Goal: Task Accomplishment & Management: Manage account settings

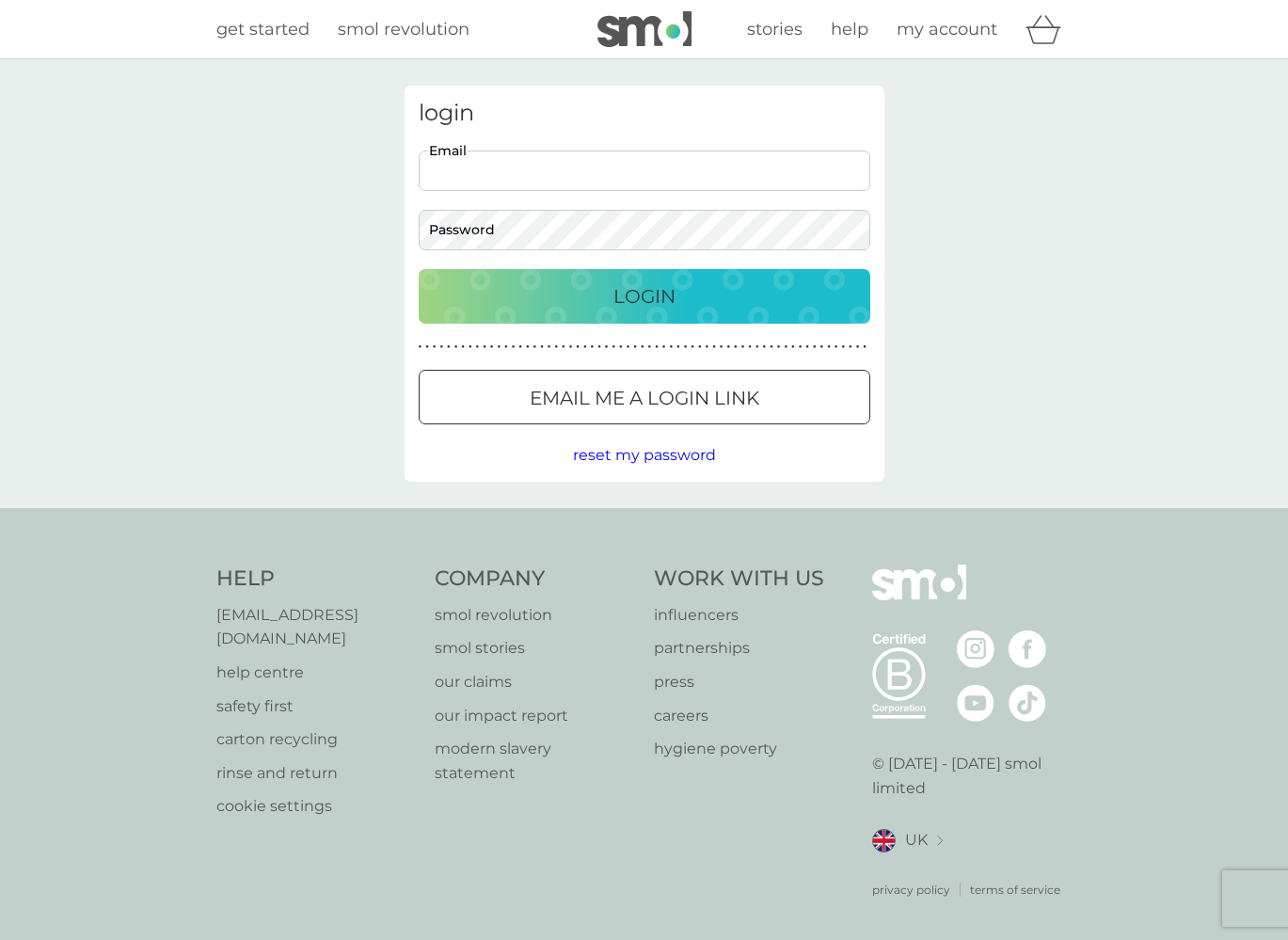
type input "[EMAIL_ADDRESS][DOMAIN_NAME]"
click at [644, 295] on button "Login" at bounding box center [645, 296] width 452 height 55
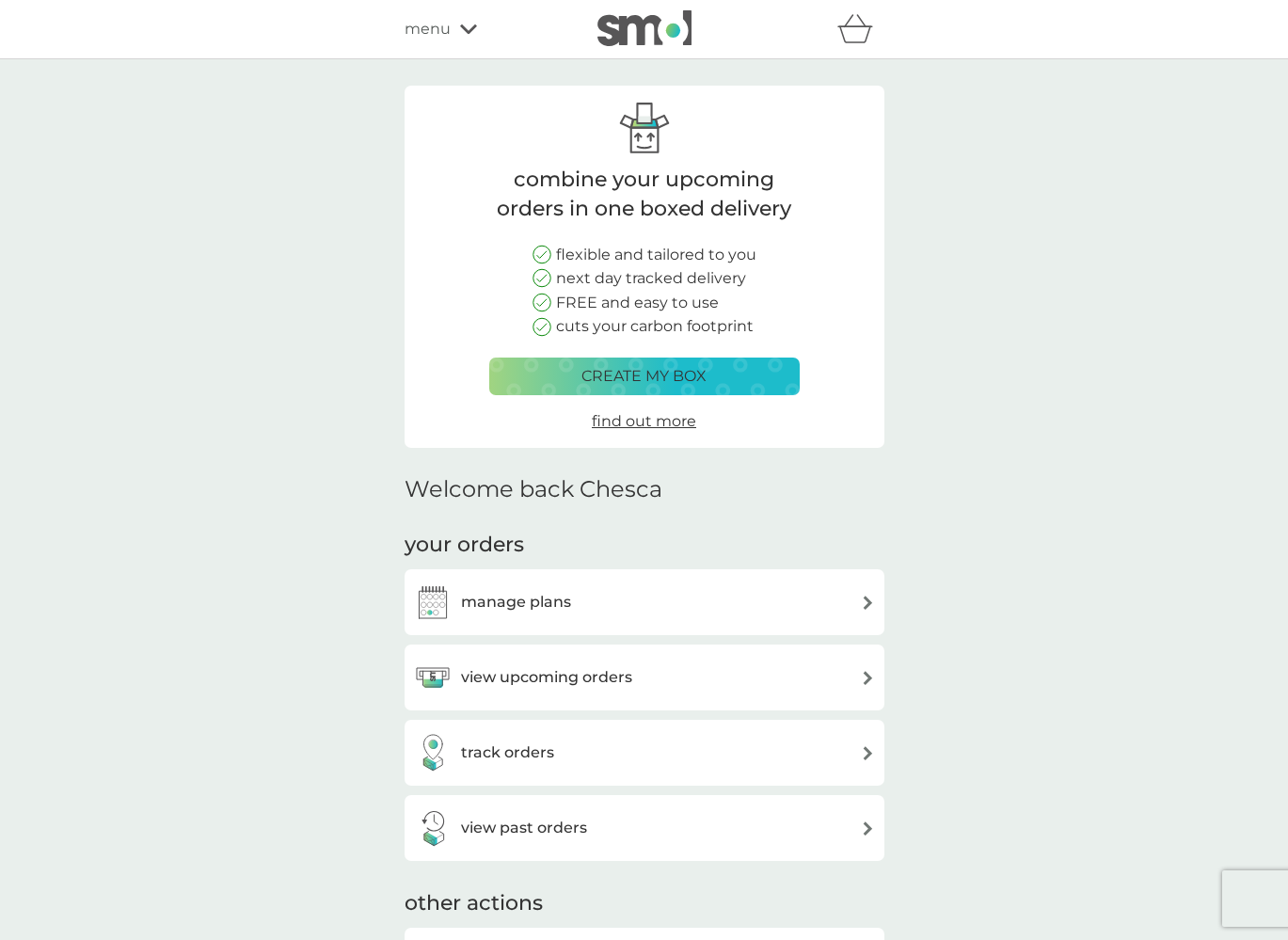
click at [619, 591] on div "manage plans" at bounding box center [645, 601] width 461 height 37
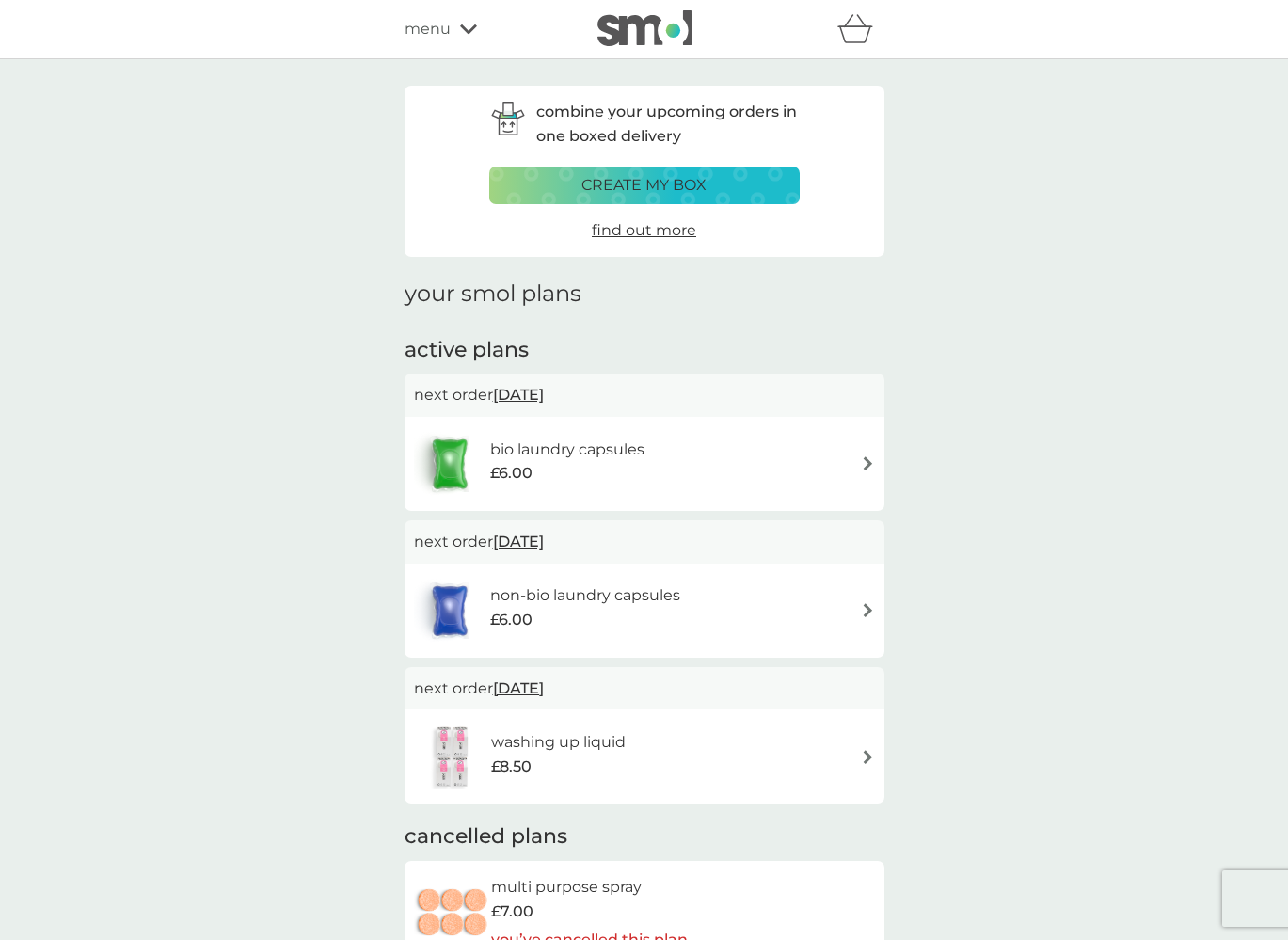
click at [827, 608] on div "non-bio laundry capsules £6.00" at bounding box center [645, 610] width 461 height 66
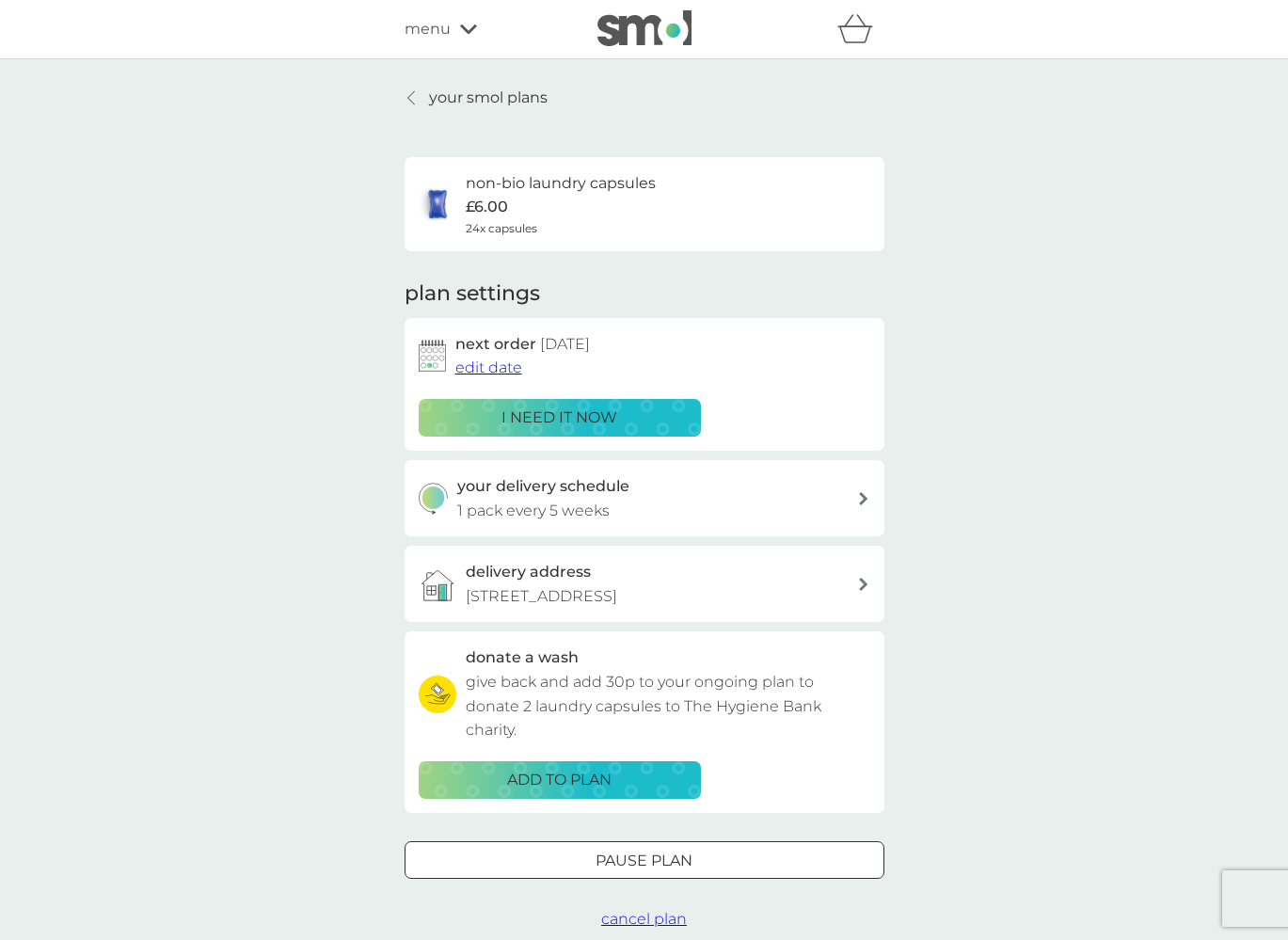
click at [651, 914] on span "cancel plan" at bounding box center [644, 918] width 85 height 18
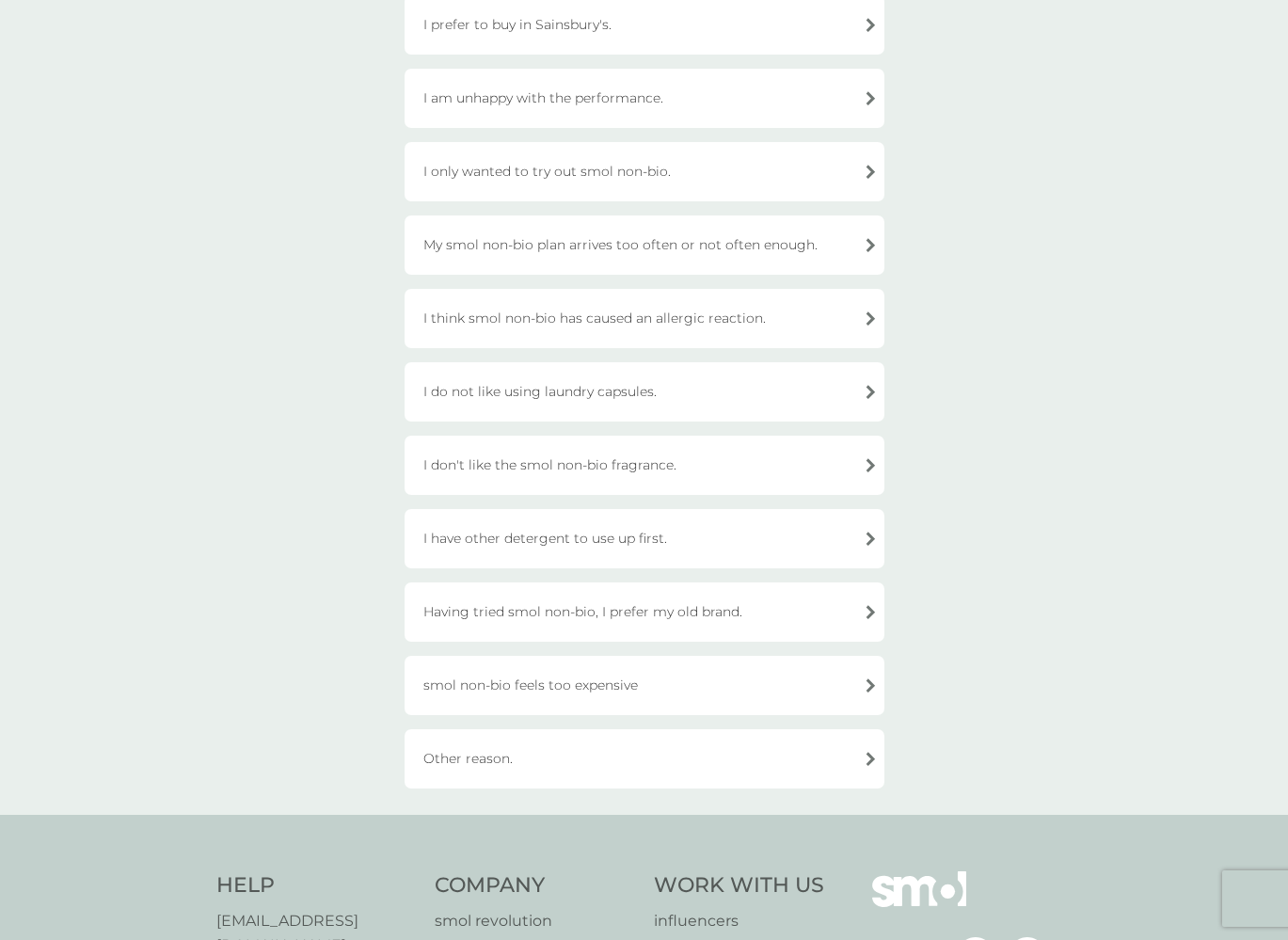
scroll to position [230, 0]
click at [753, 762] on div "Other reason." at bounding box center [644, 757] width 480 height 59
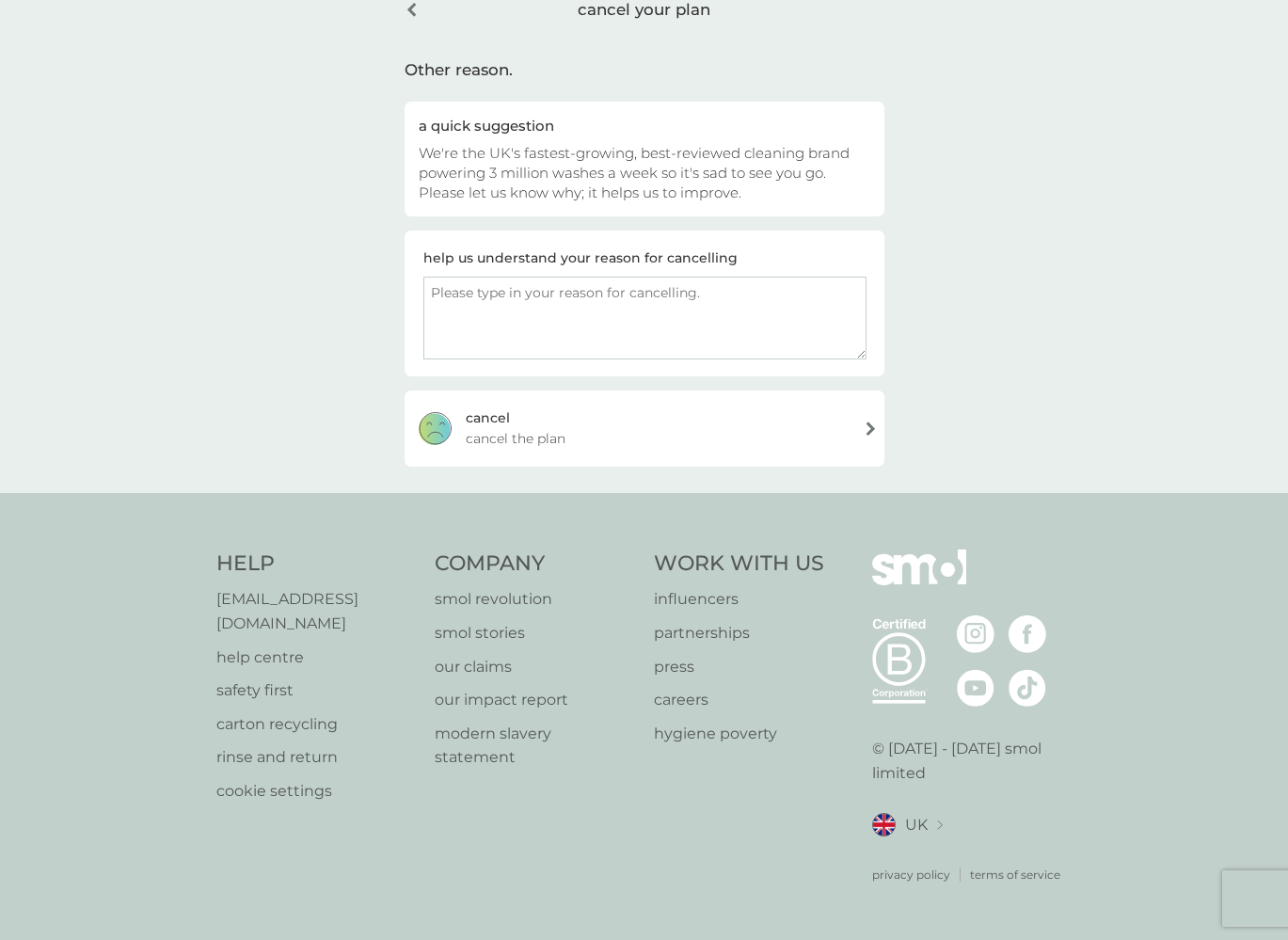
scroll to position [74, 0]
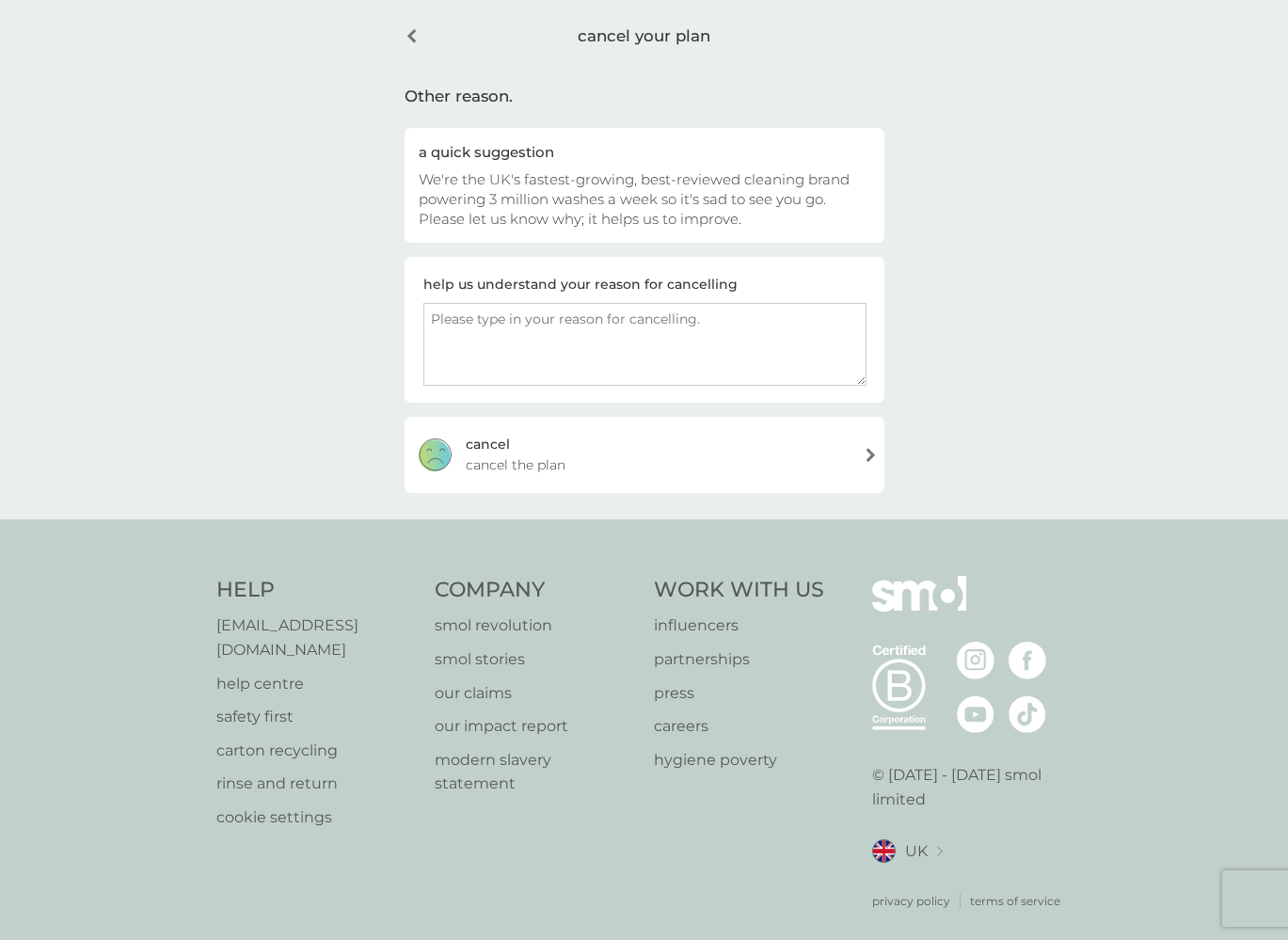
click at [657, 311] on textarea at bounding box center [645, 344] width 444 height 82
type textarea "I am switching back to bio for everything now my baby is older"
click at [594, 458] on div "cancel cancel the plan" at bounding box center [644, 454] width 480 height 76
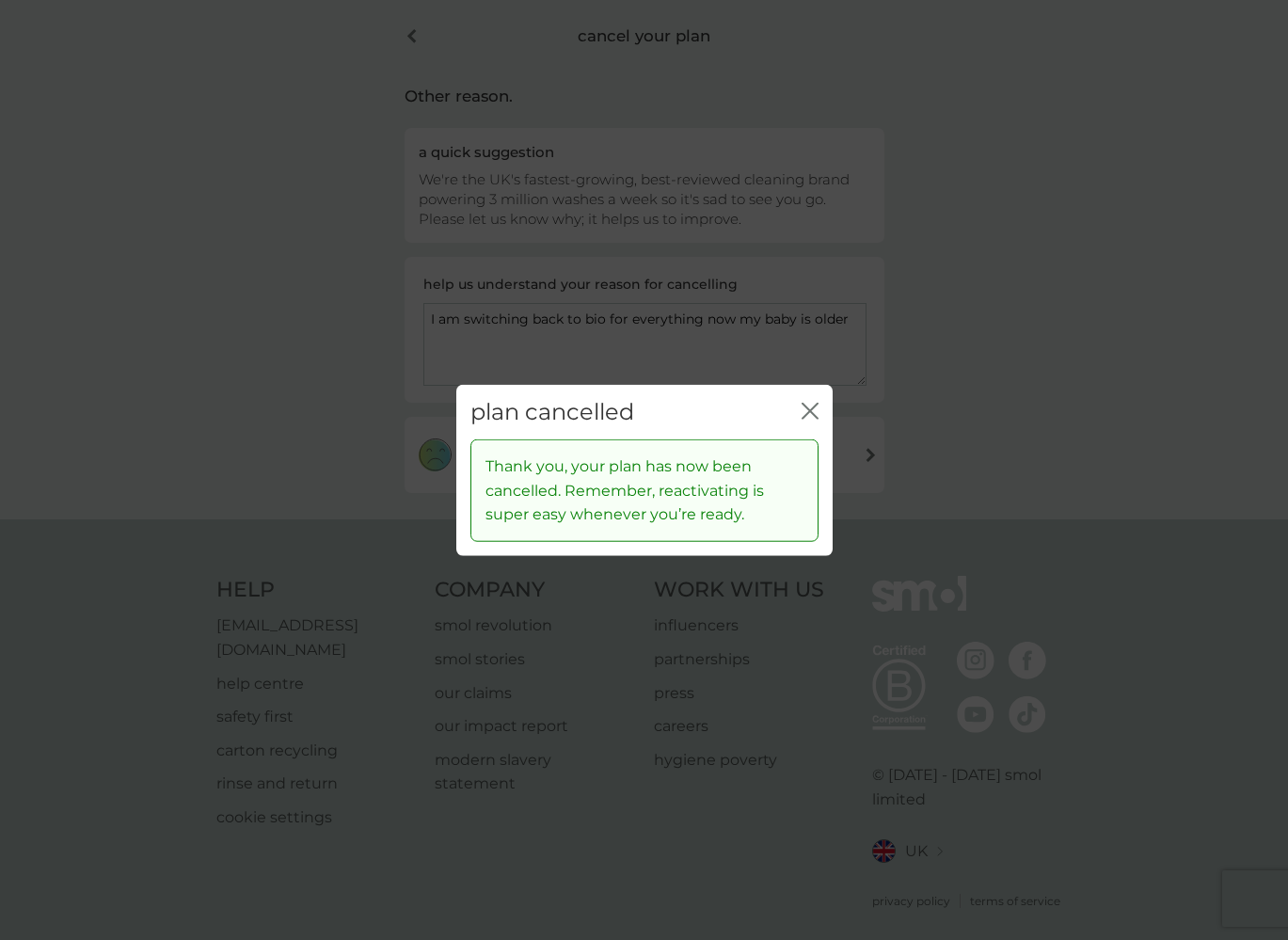
click at [809, 411] on icon "close" at bounding box center [807, 409] width 8 height 15
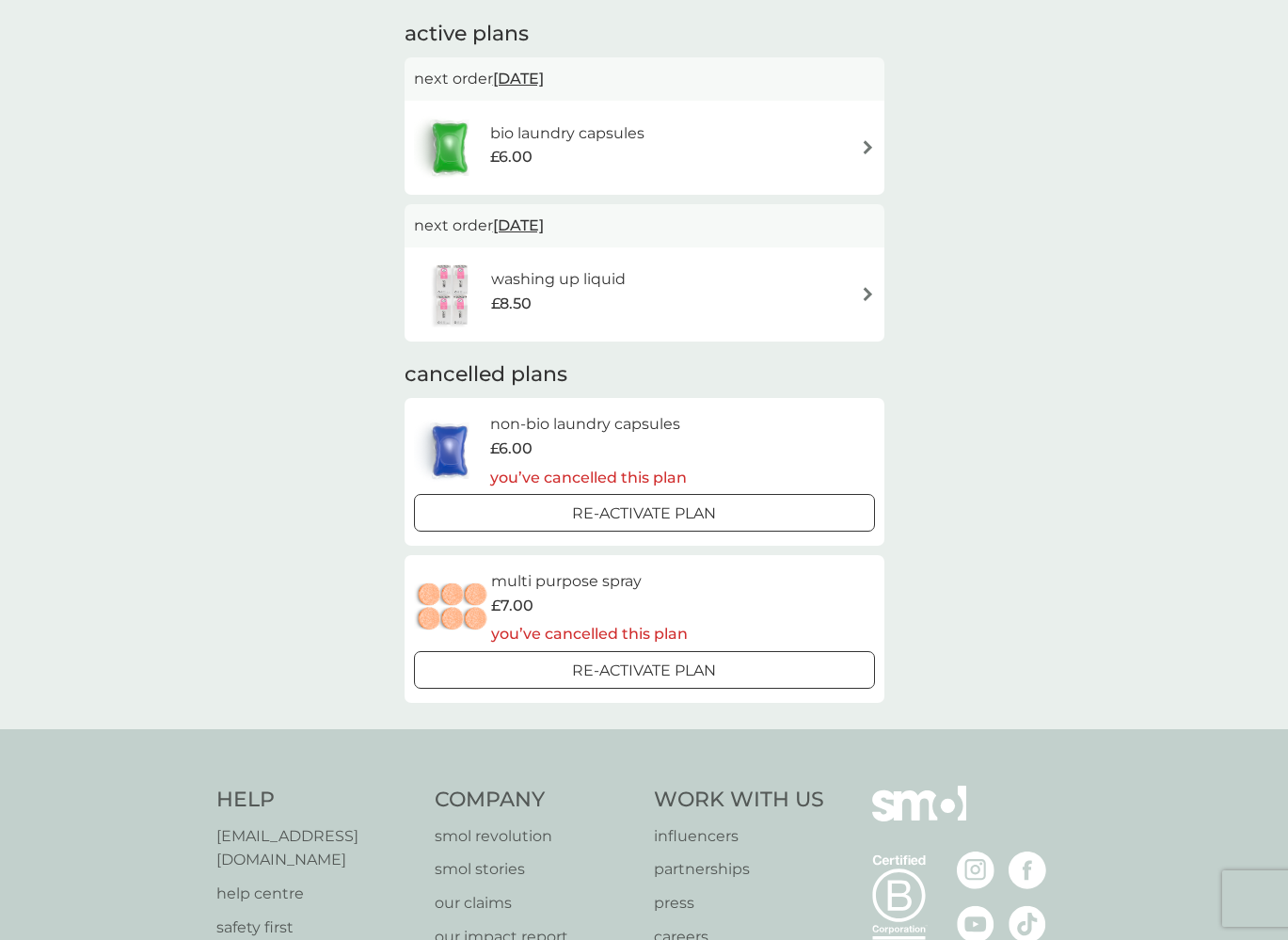
scroll to position [370, 0]
